Goal: Transaction & Acquisition: Download file/media

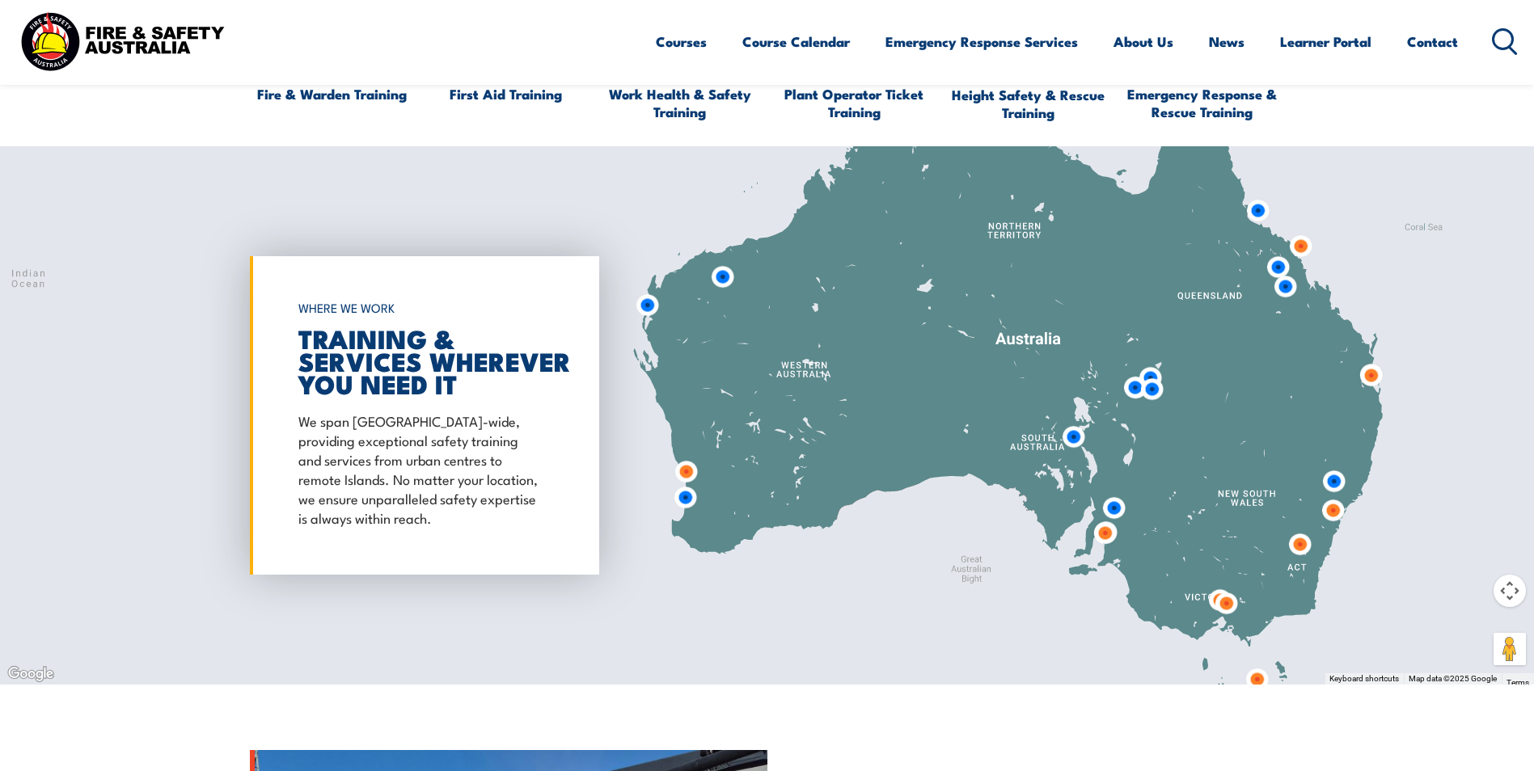
scroll to position [1294, 0]
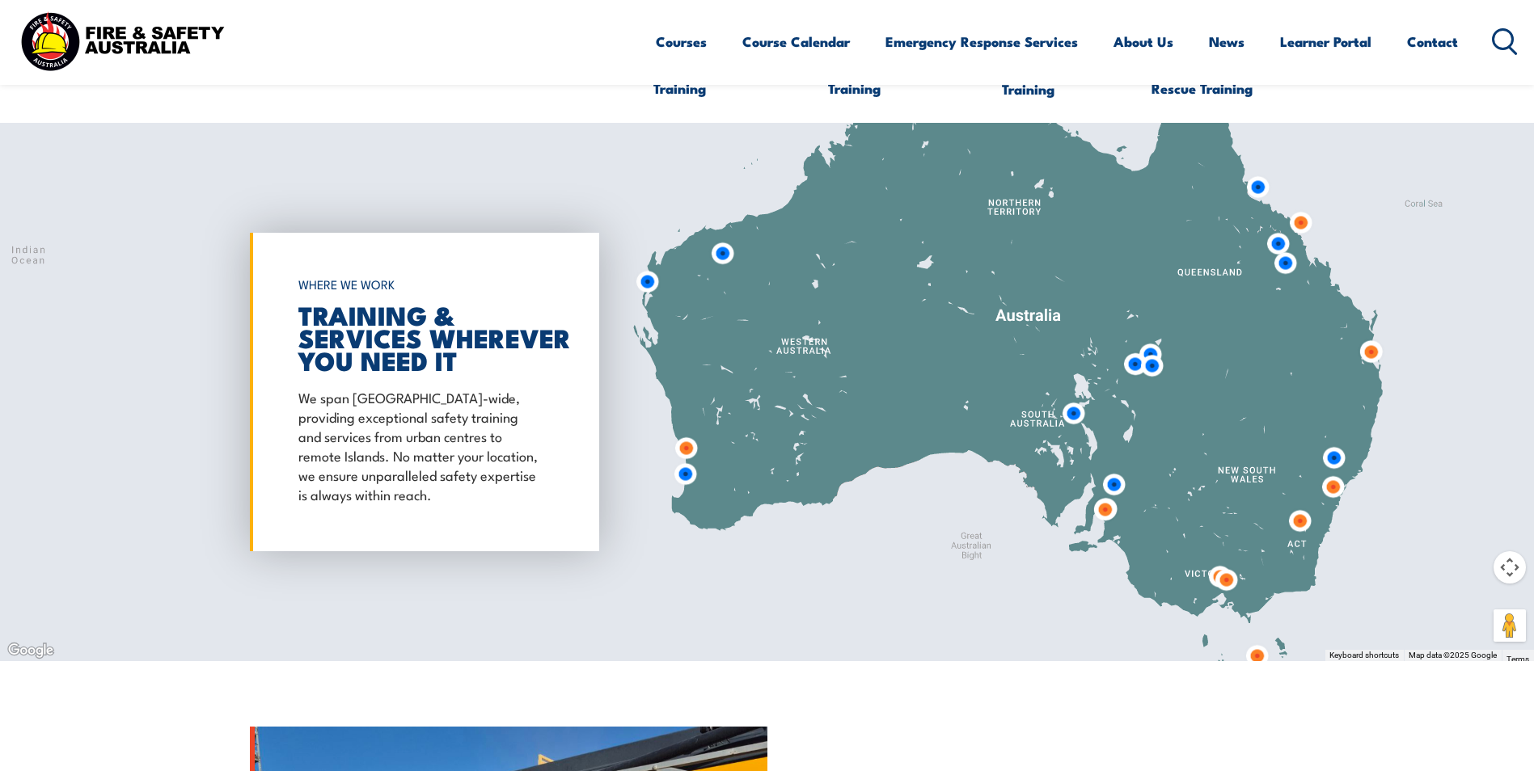
click at [686, 473] on img at bounding box center [685, 474] width 30 height 30
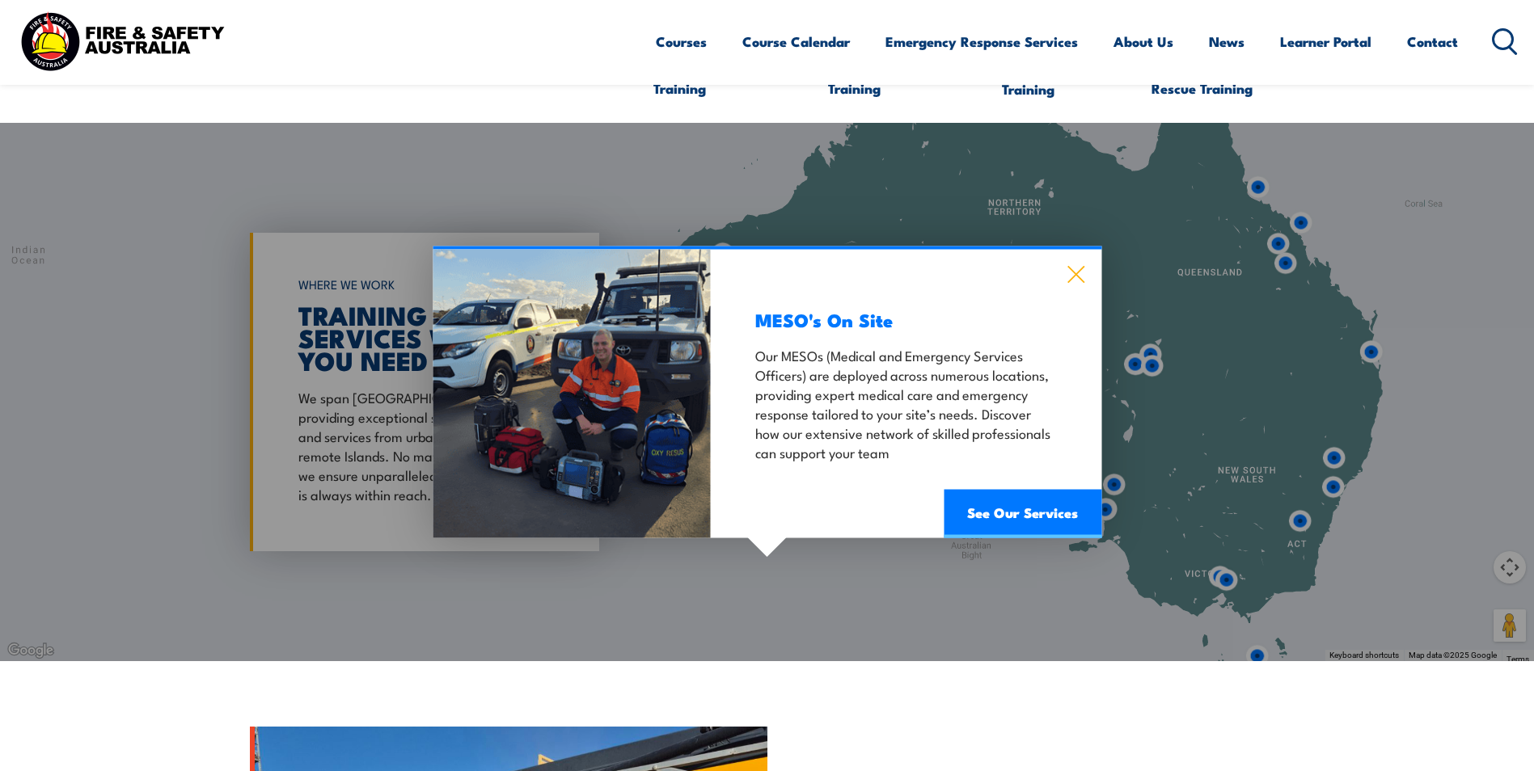
click at [1073, 276] on icon at bounding box center [1075, 274] width 19 height 18
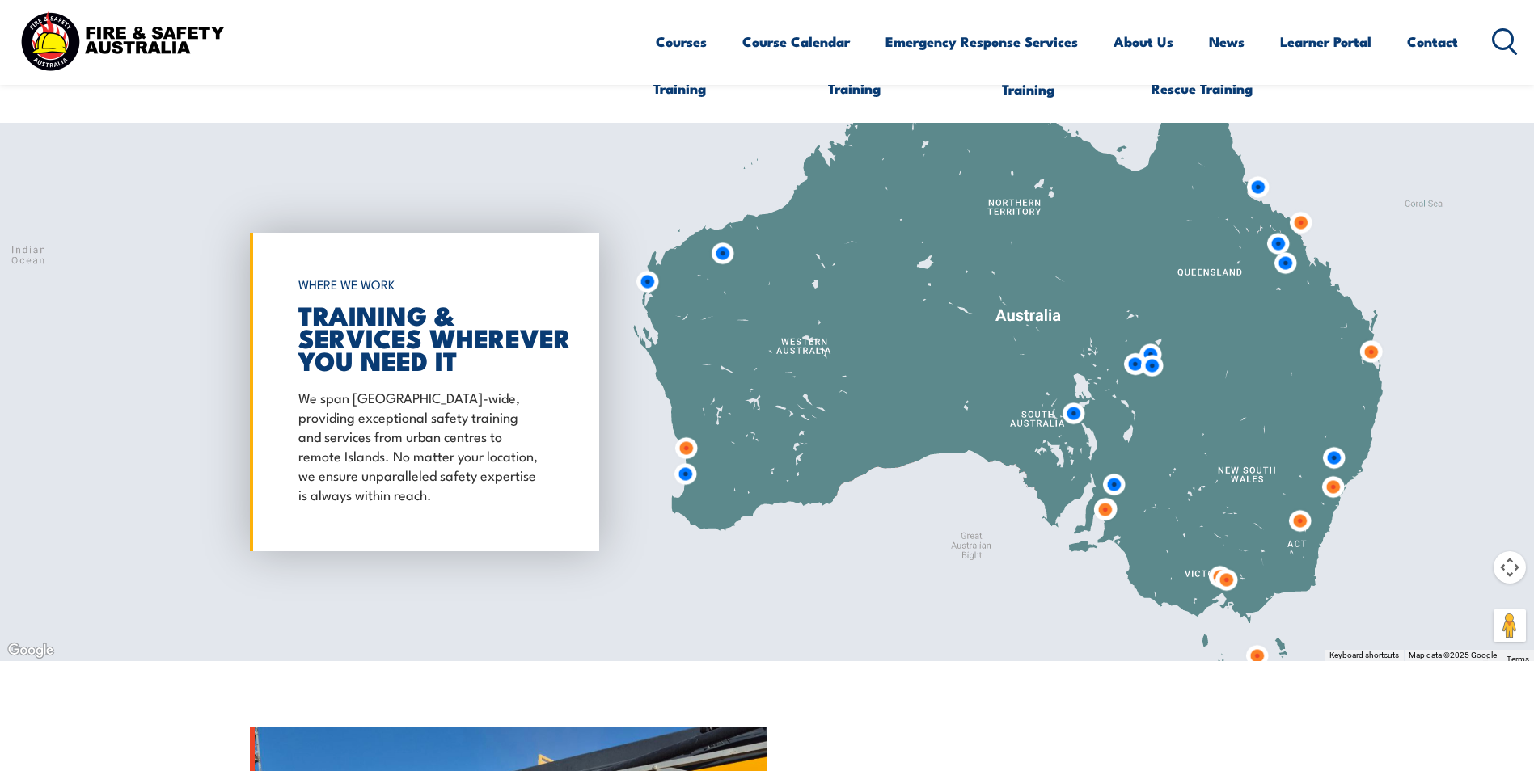
click at [687, 447] on img at bounding box center [686, 448] width 30 height 30
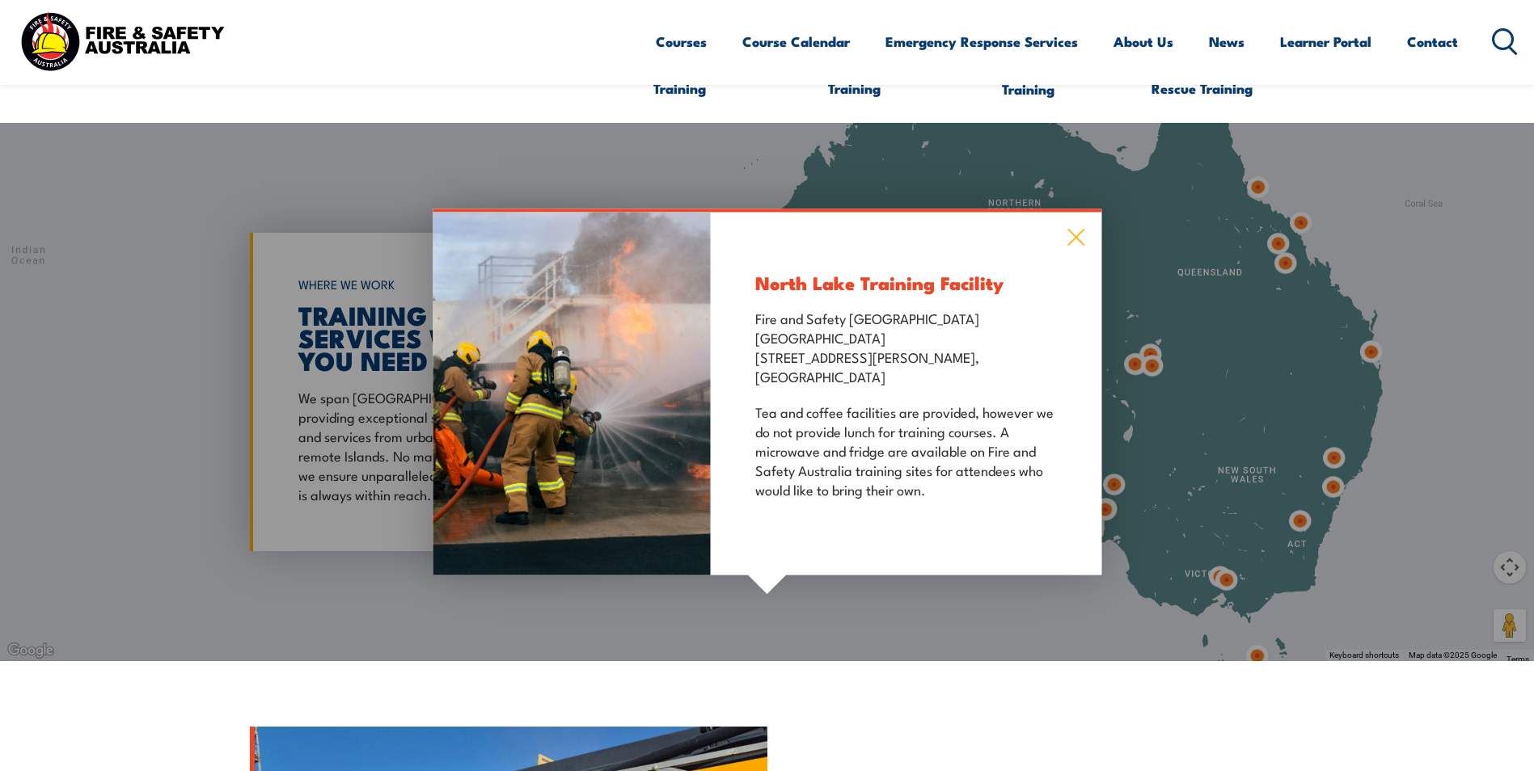
click at [1070, 239] on icon at bounding box center [1075, 237] width 19 height 18
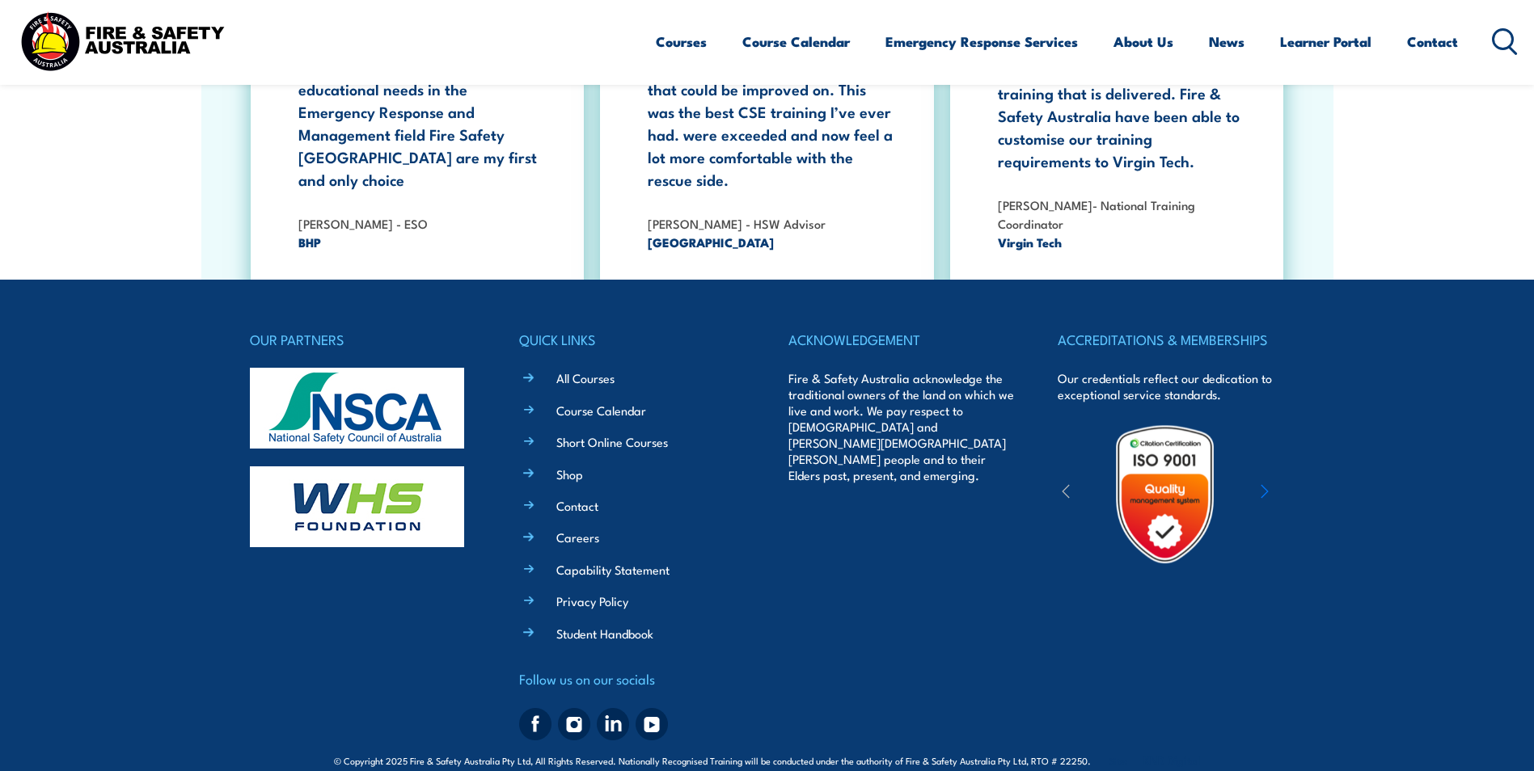
scroll to position [2958, 0]
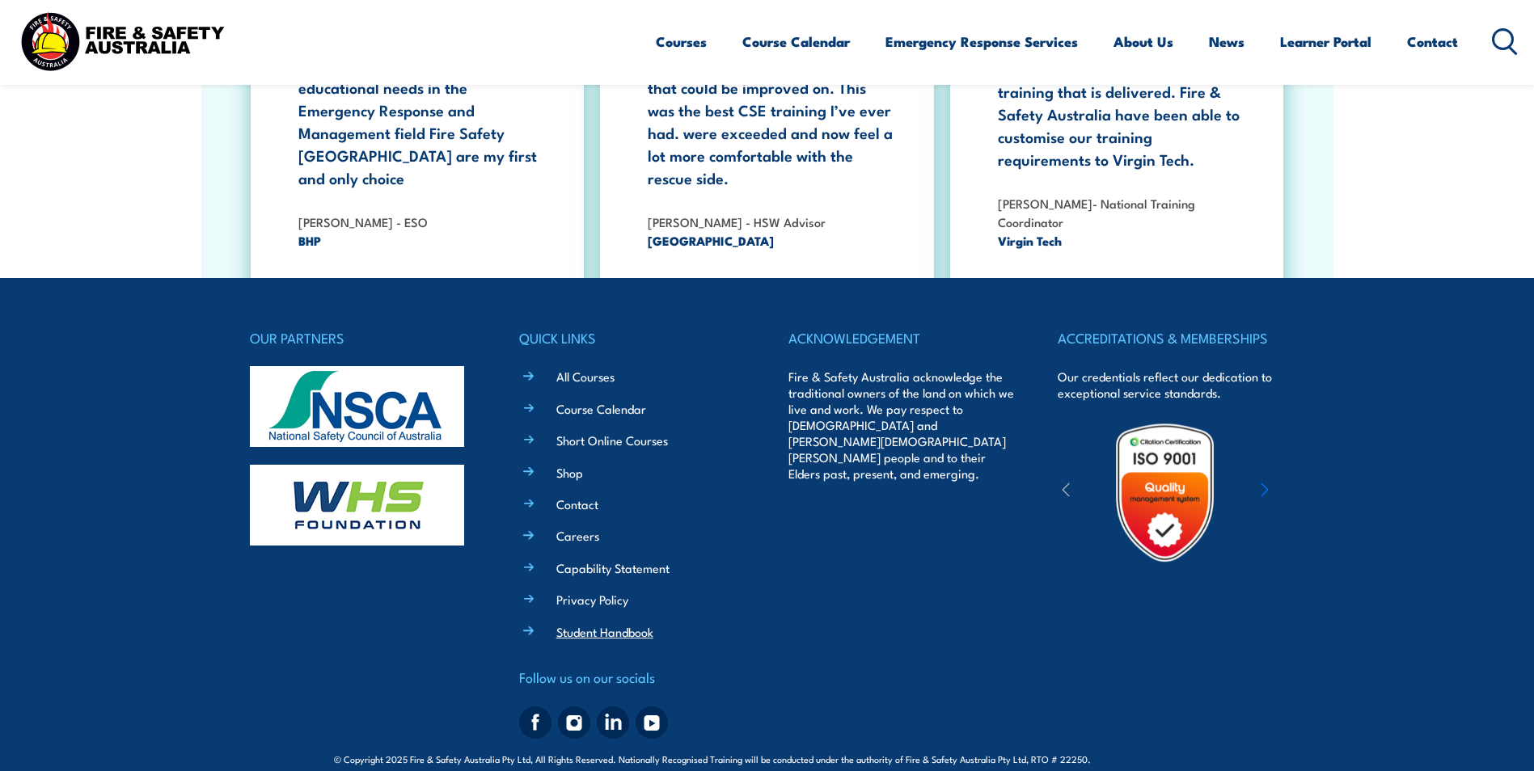
click at [589, 623] on link "Student Handbook" at bounding box center [604, 631] width 97 height 17
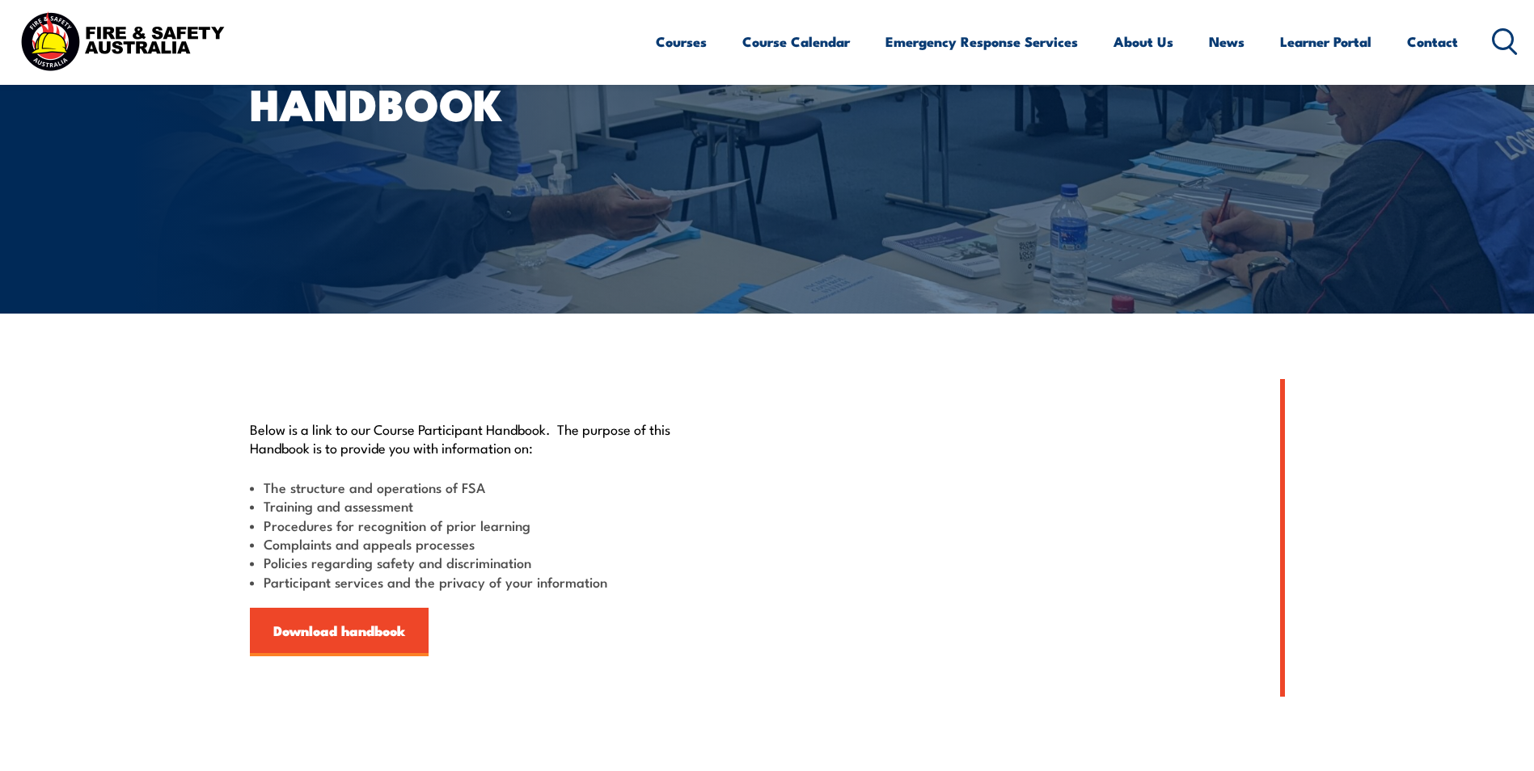
scroll to position [162, 0]
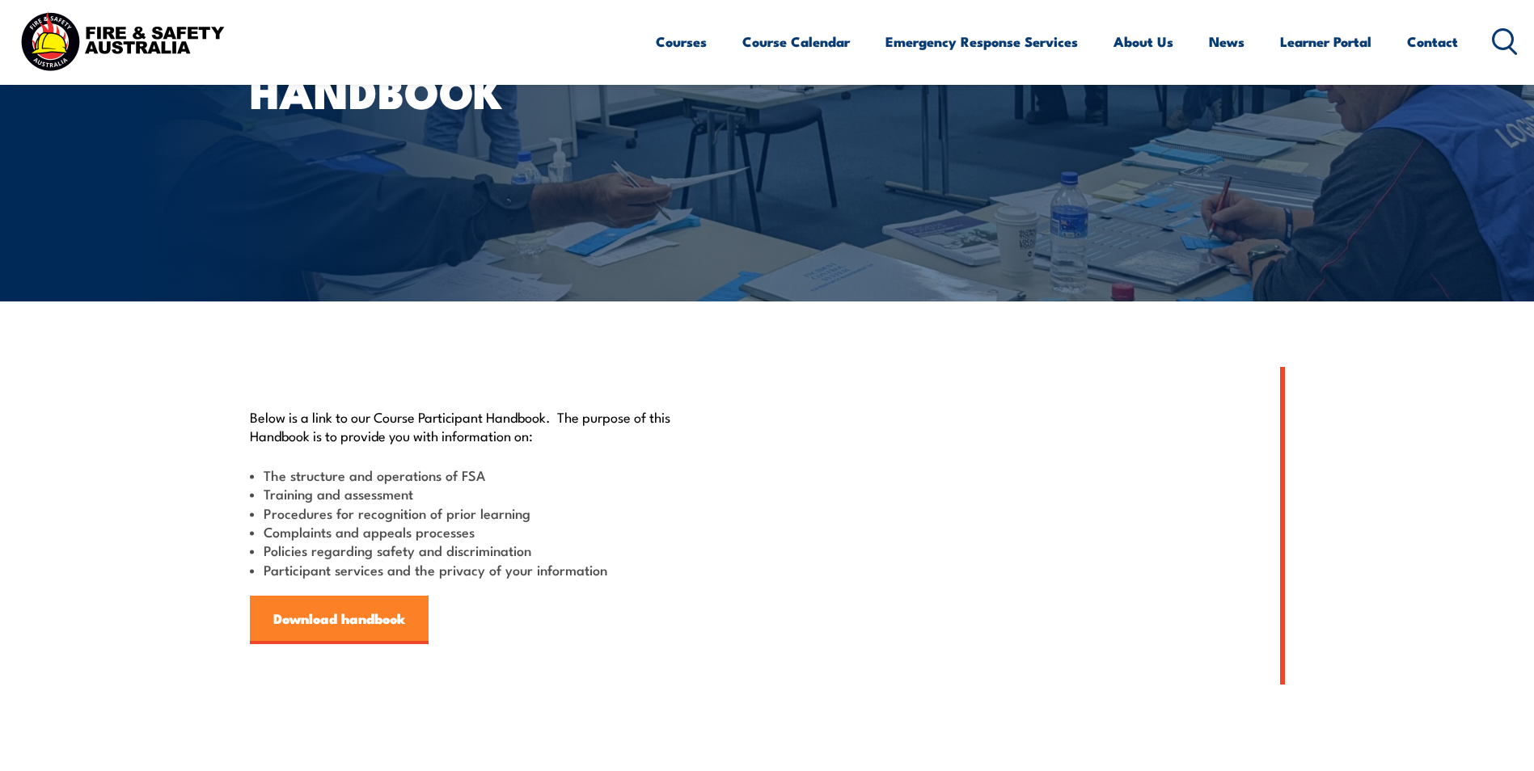
click at [315, 619] on link "Download handbook" at bounding box center [339, 620] width 179 height 49
